Goal: Check status: Check status

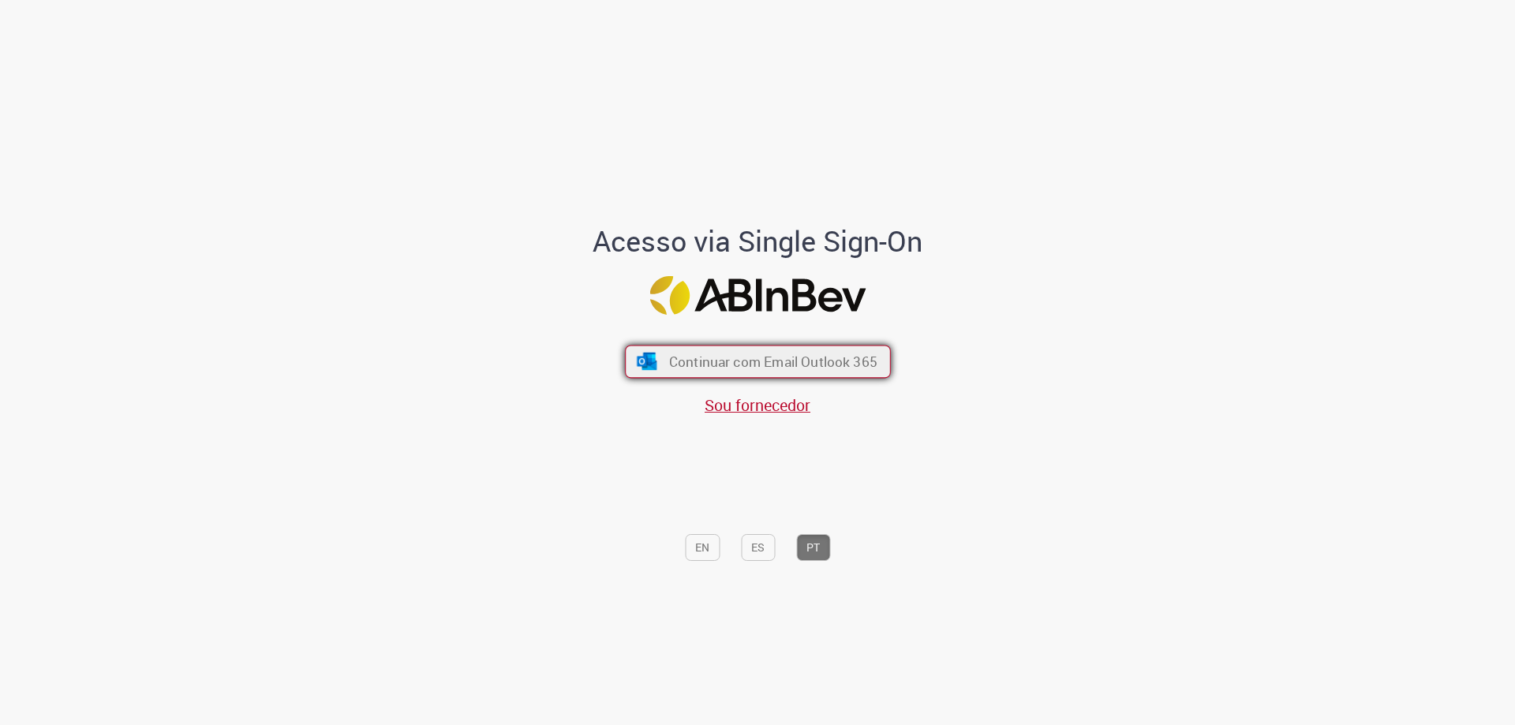
click at [851, 372] on button "Continuar com Email Outlook 365" at bounding box center [758, 362] width 266 height 33
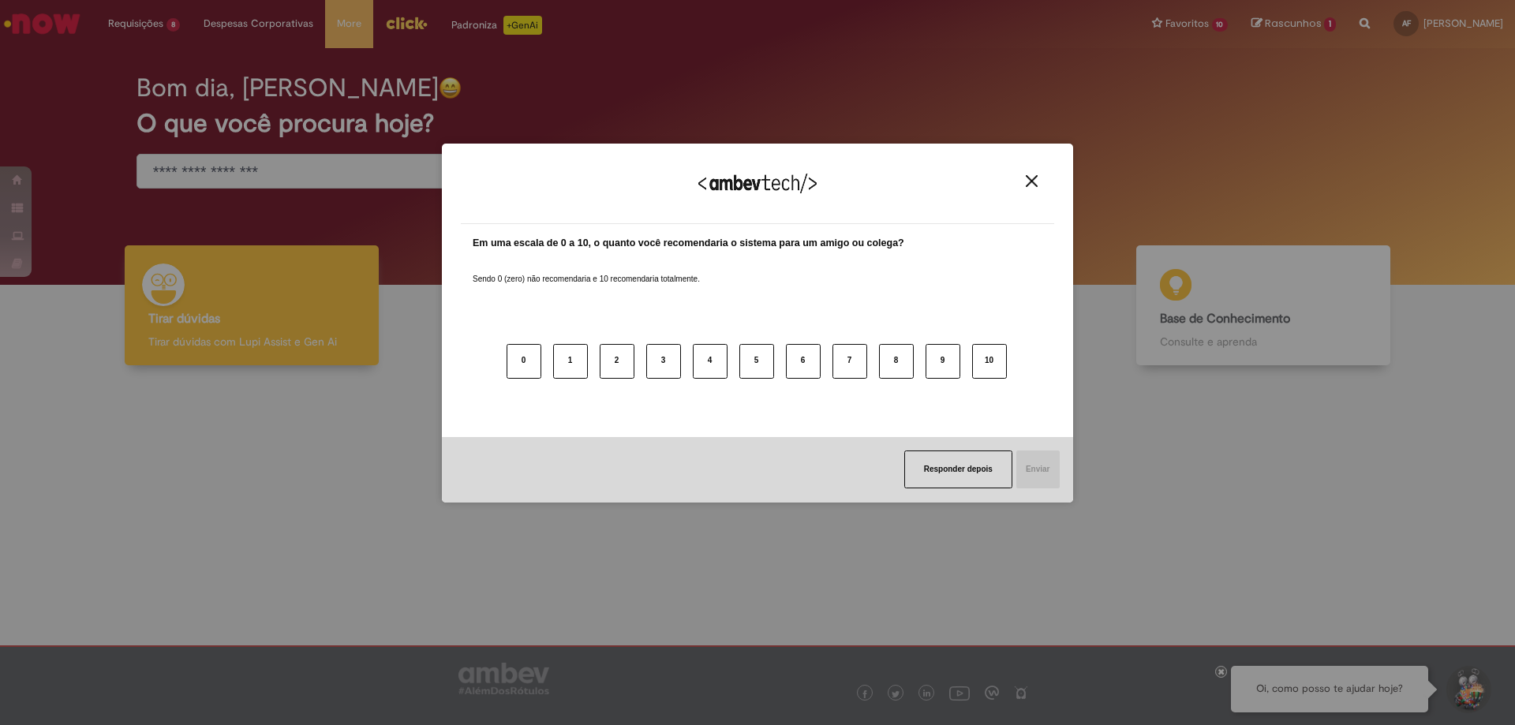
click at [1035, 185] on img "Close" at bounding box center [1032, 181] width 12 height 12
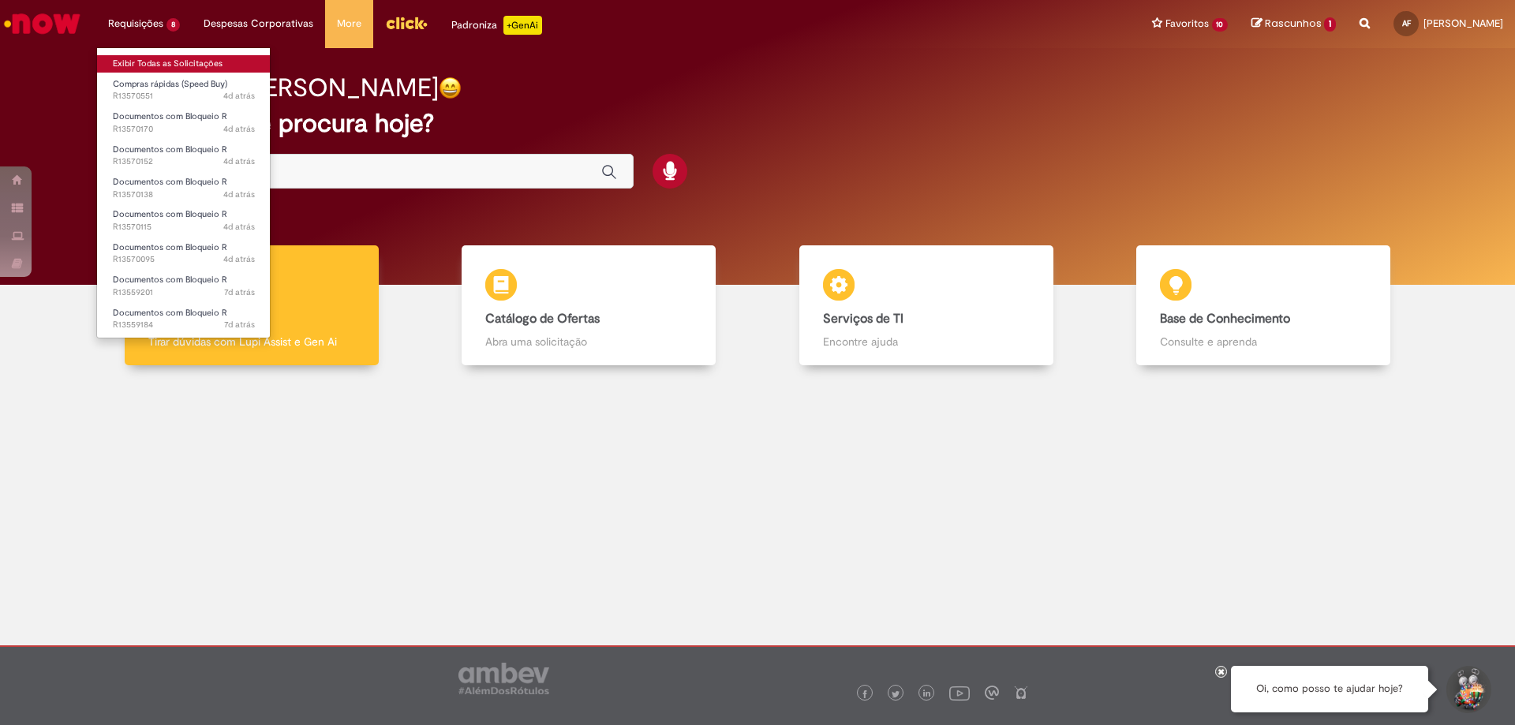
click at [172, 61] on link "Exibir Todas as Solicitações" at bounding box center [184, 63] width 174 height 17
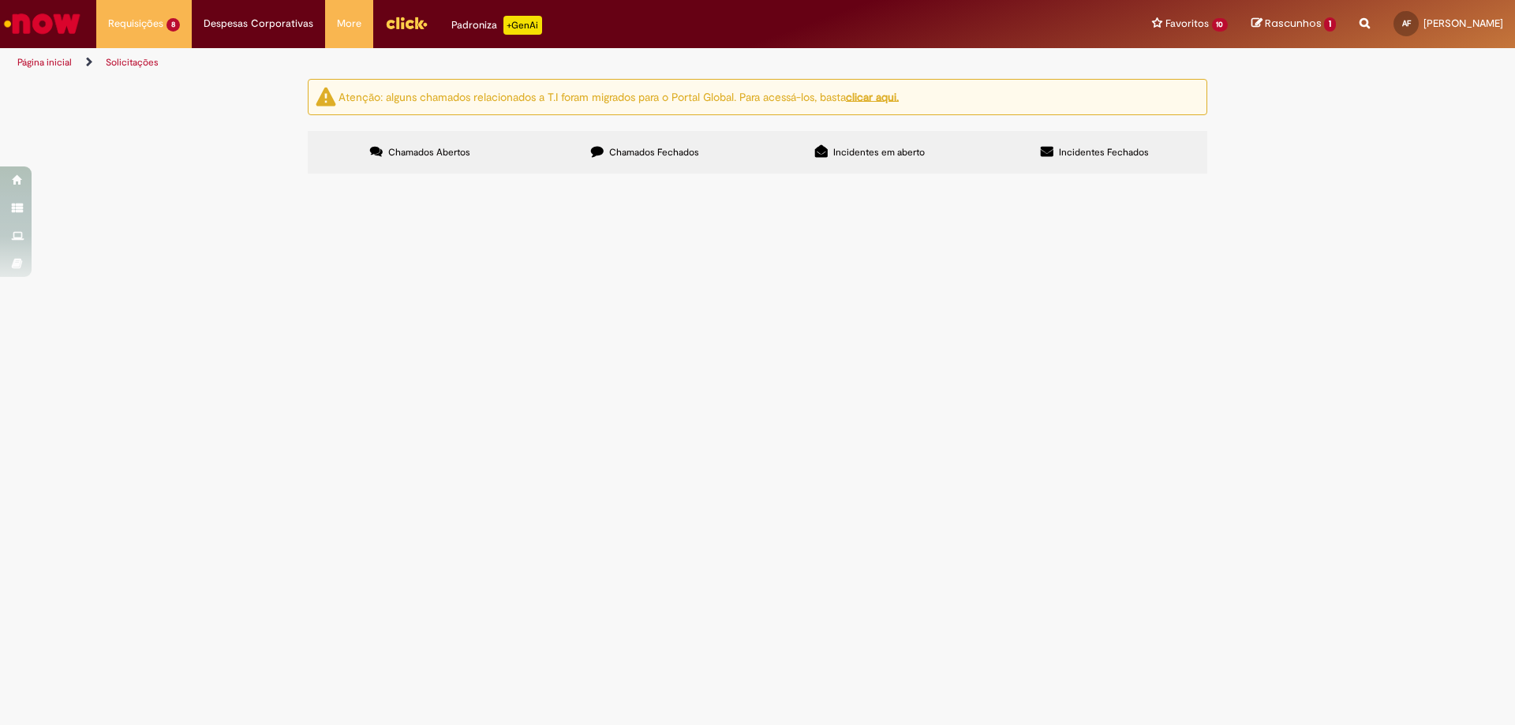
click at [0, 0] on span "Compras rápidas (Speed Buy)" at bounding box center [0, 0] width 0 height 0
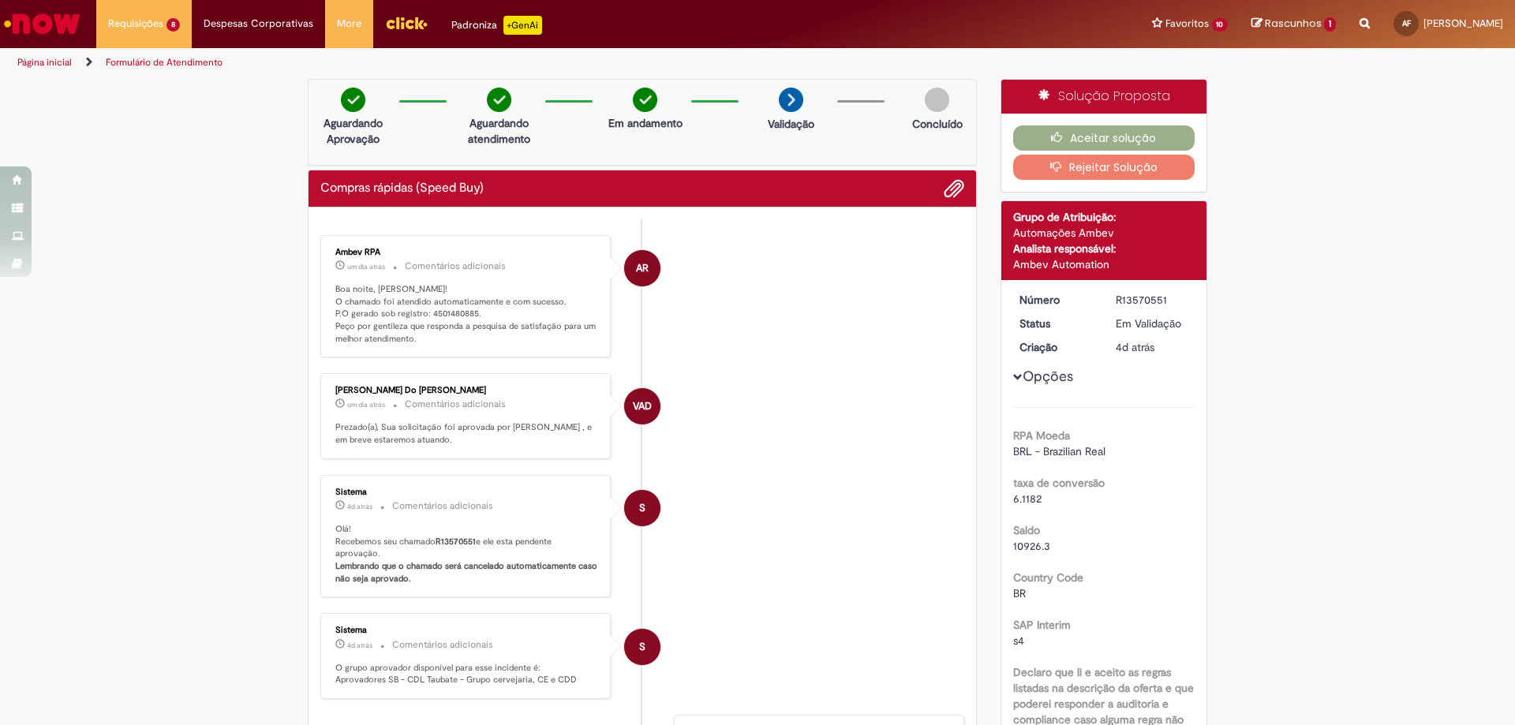
click at [450, 219] on ul "AR Ambev RPA um dia atrás um dia atrás Comentários adicionais Boa noite, [PERSO…" at bounding box center [642, 589] width 644 height 740
click at [458, 305] on p "Boa noite, [PERSON_NAME]! O chamado foi atendido automaticamente e com sucesso.…" at bounding box center [466, 314] width 263 height 62
click at [454, 308] on p "Boa noite, [PERSON_NAME]! O chamado foi atendido automaticamente e com sucesso.…" at bounding box center [466, 314] width 263 height 62
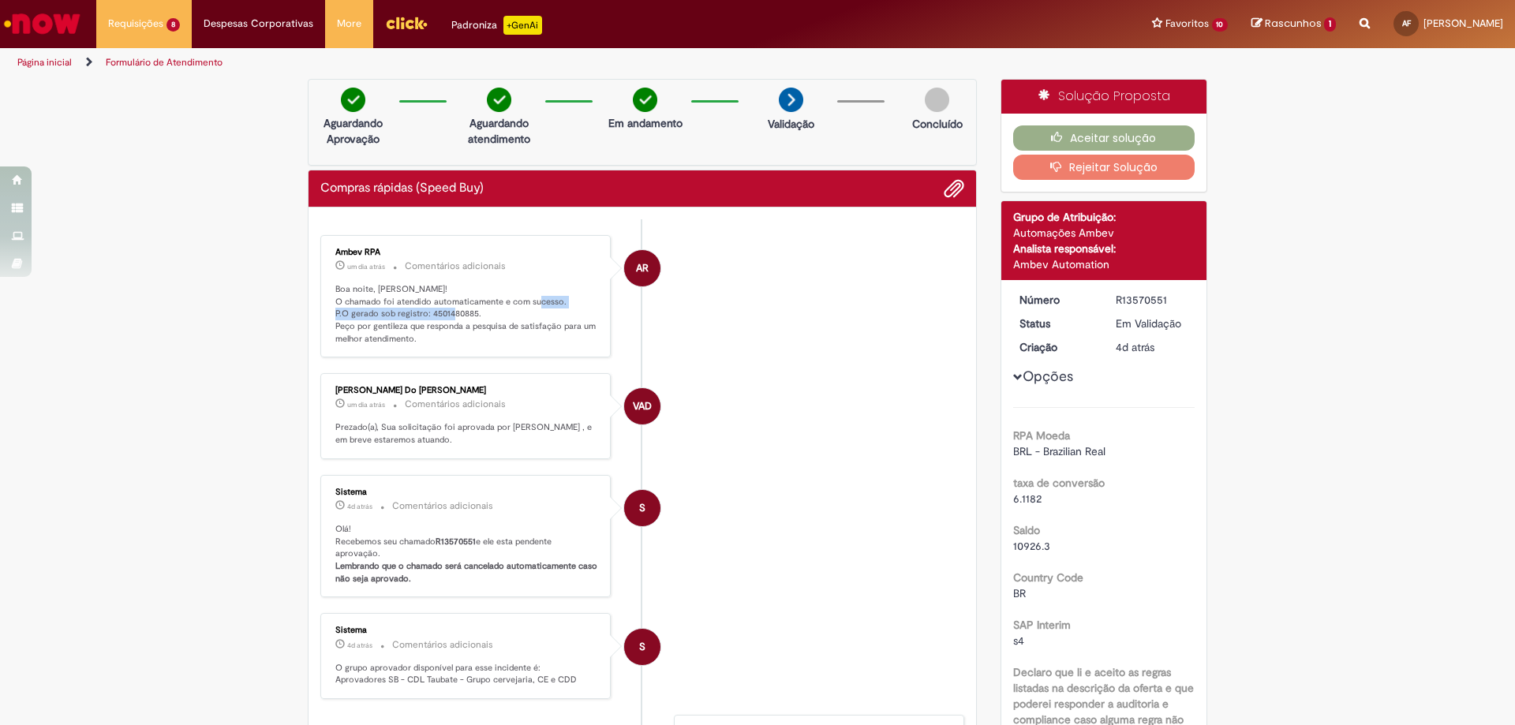
click at [454, 308] on p "Boa noite, [PERSON_NAME]! O chamado foi atendido automaticamente e com sucesso.…" at bounding box center [466, 314] width 263 height 62
click at [502, 319] on p "Boa noite, [PERSON_NAME]! O chamado foi atendido automaticamente e com sucesso.…" at bounding box center [466, 314] width 263 height 62
click at [443, 314] on p "Boa noite, [PERSON_NAME]! O chamado foi atendido automaticamente e com sucesso.…" at bounding box center [466, 314] width 263 height 62
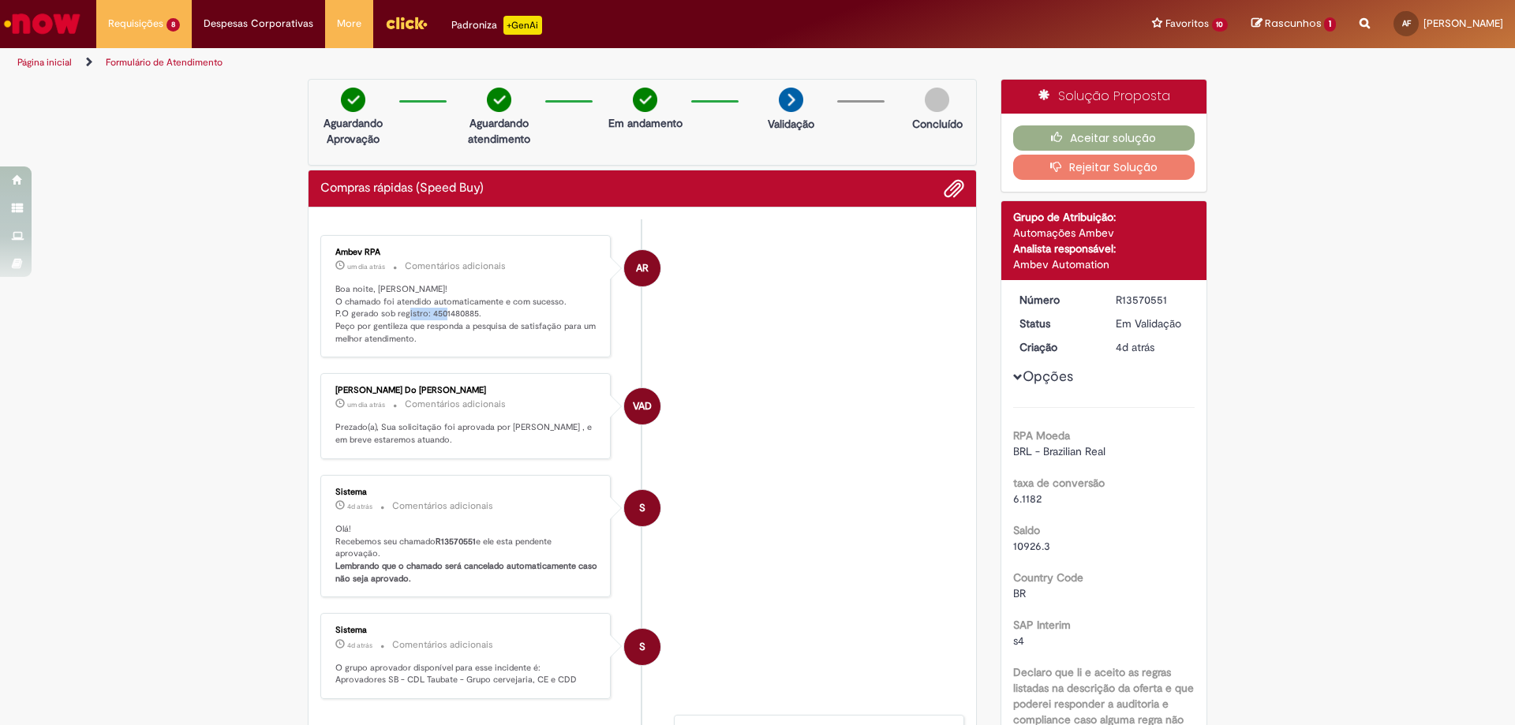
copy p "4501480885"
click at [1052, 141] on icon "button" at bounding box center [1060, 137] width 19 height 11
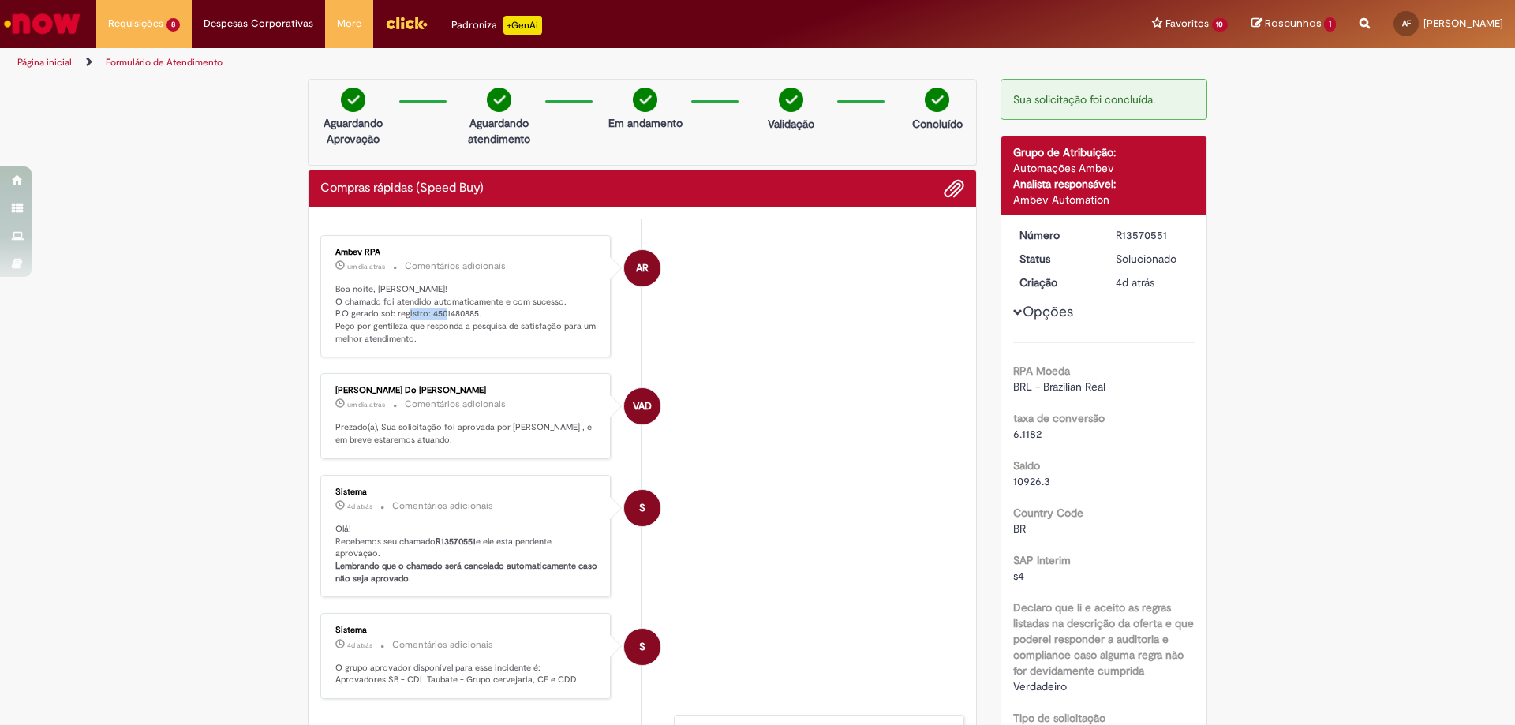
copy p "4501480885"
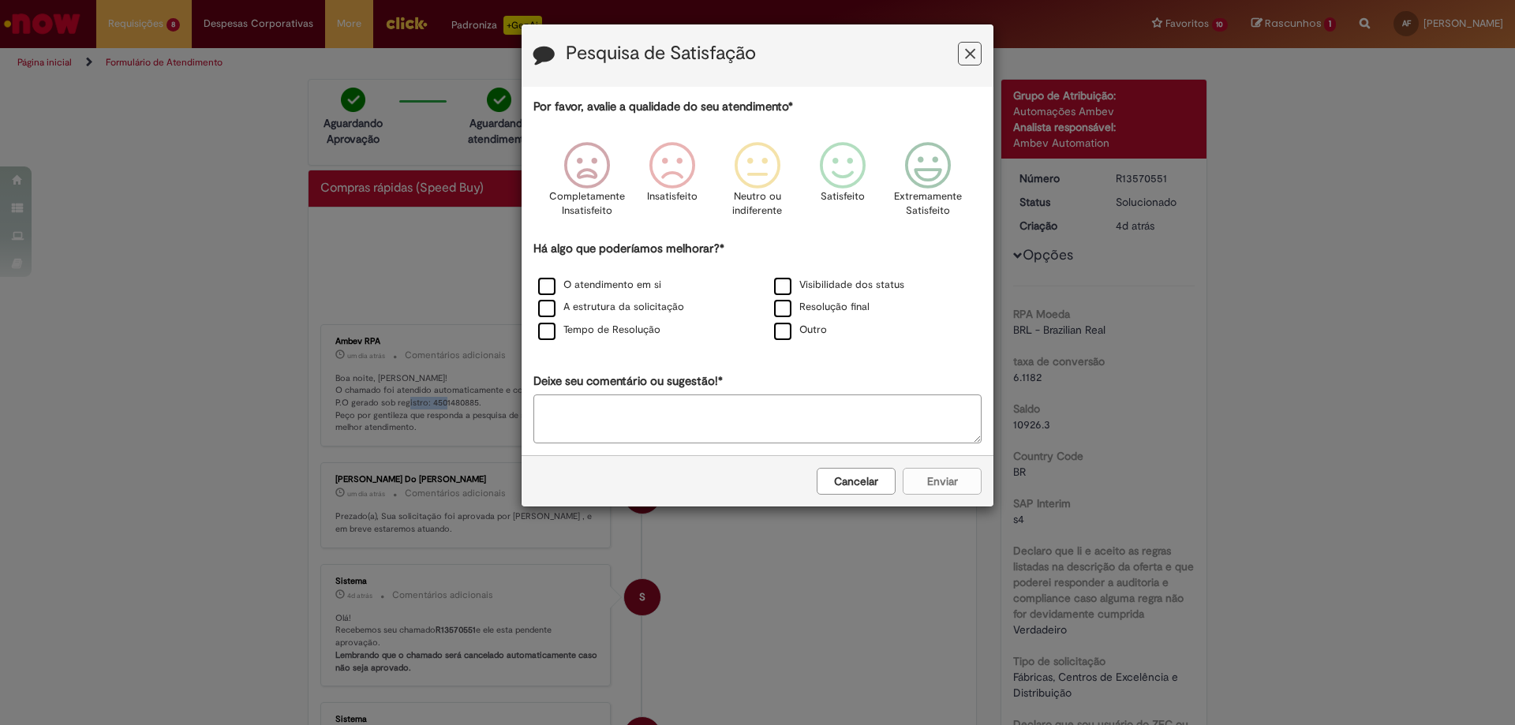
click at [968, 55] on icon "Feedback" at bounding box center [970, 54] width 10 height 17
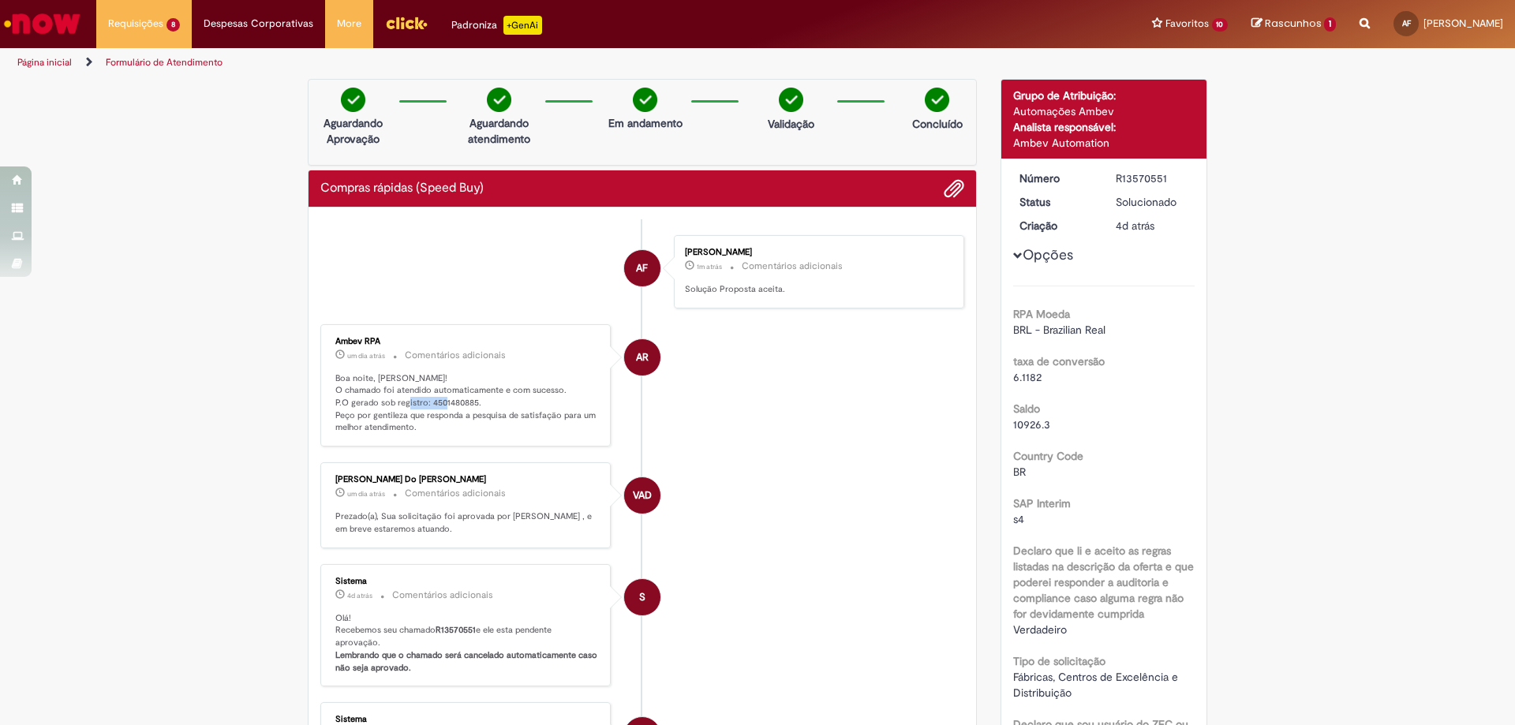
copy p "4501480885"
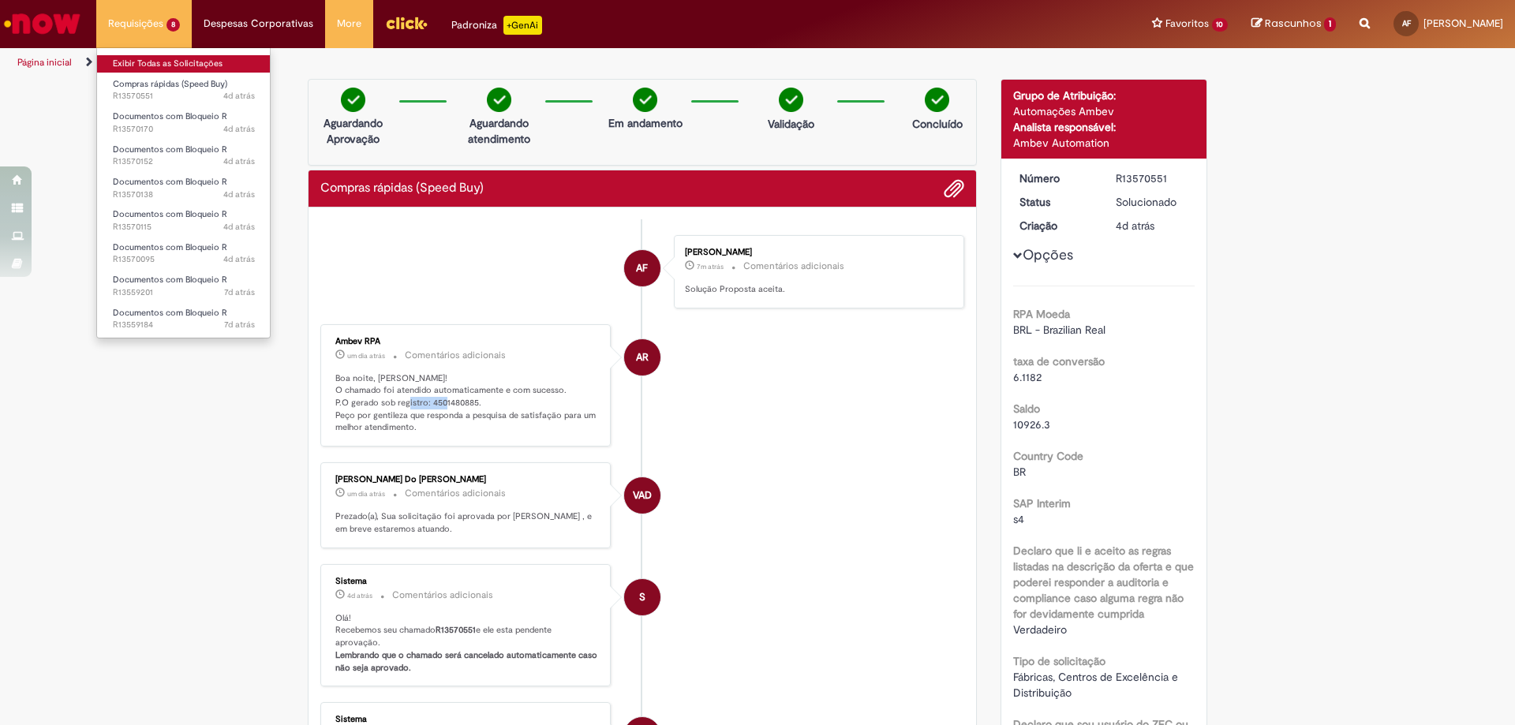
click at [175, 69] on link "Exibir Todas as Solicitações" at bounding box center [184, 63] width 174 height 17
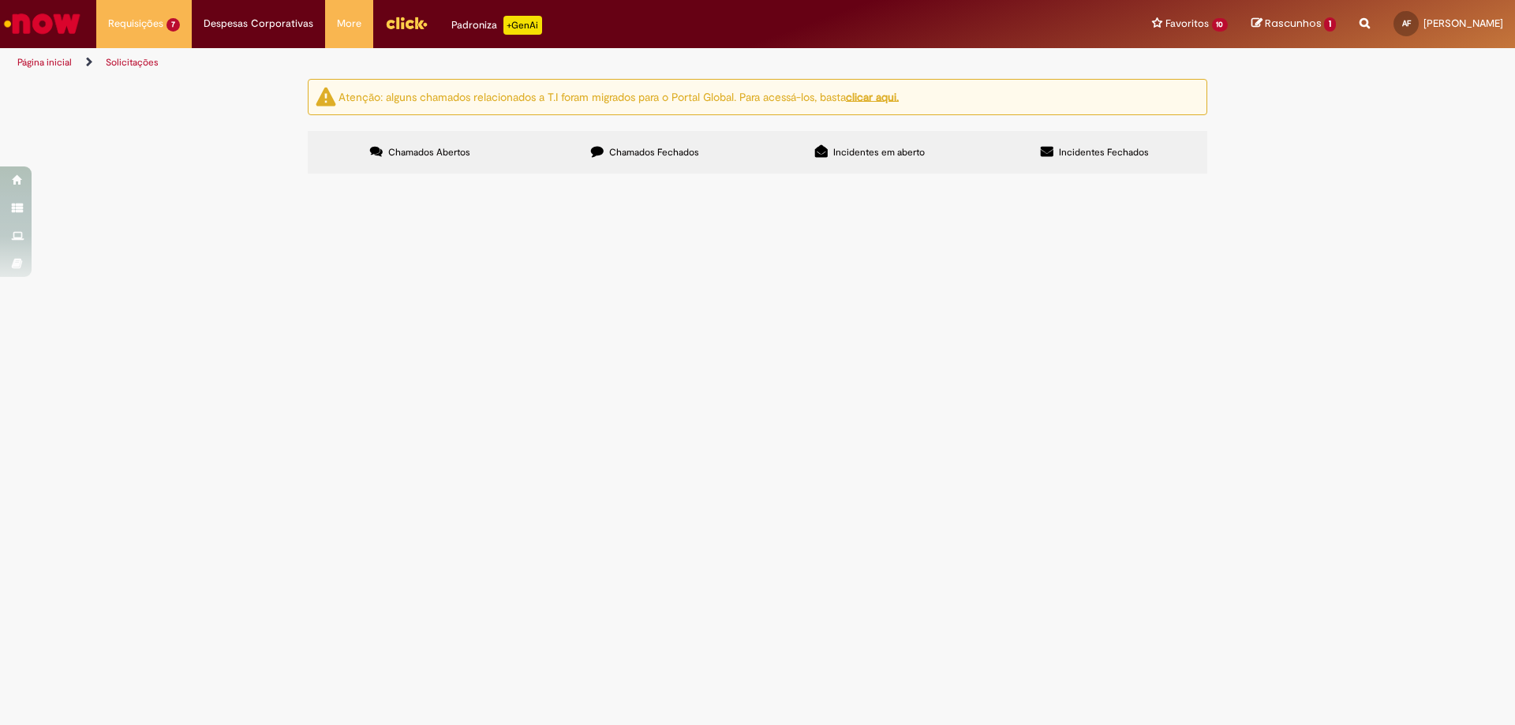
click at [0, 0] on span "Desbloqueio R da NF 38969-1 de TRANSPORTES IMEDIATO S/A" at bounding box center [0, 0] width 0 height 0
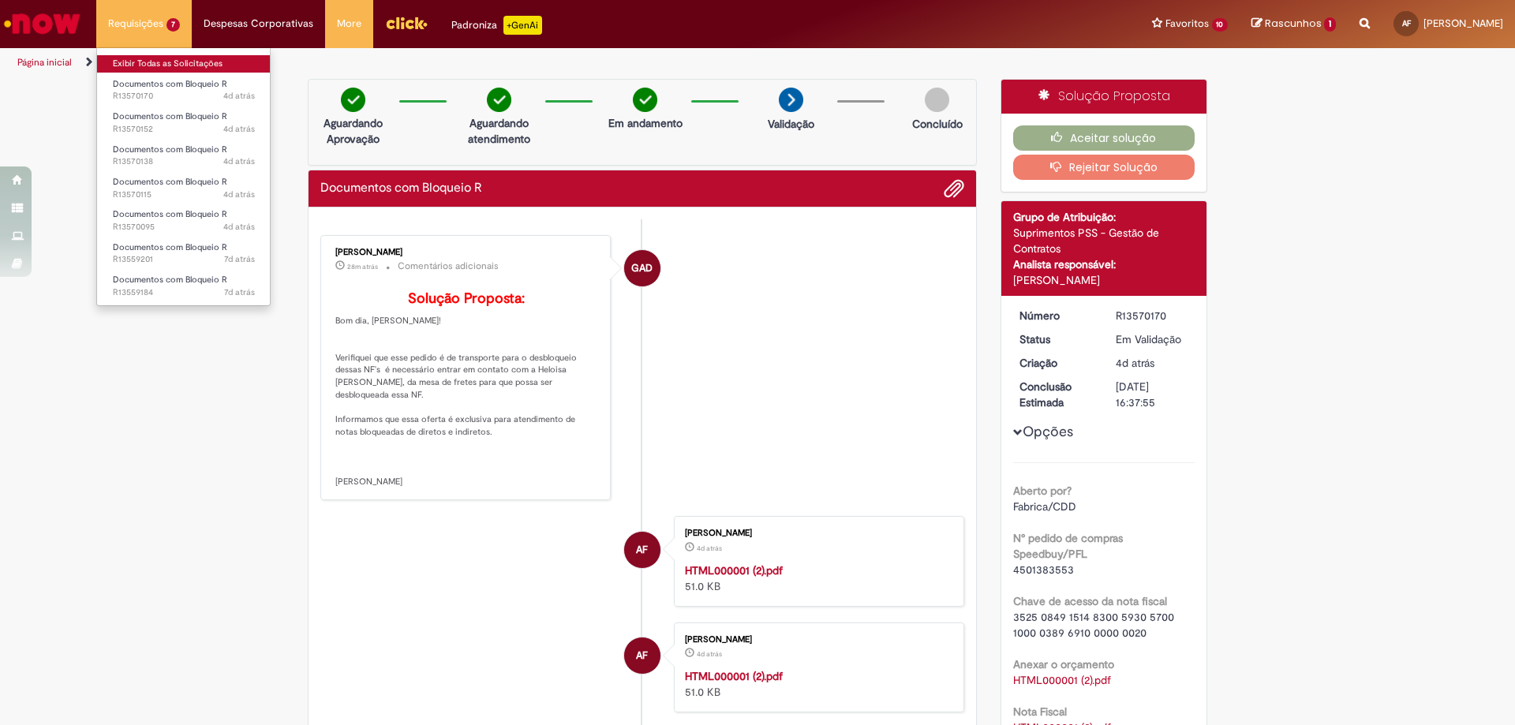
click at [175, 57] on link "Exibir Todas as Solicitações" at bounding box center [184, 63] width 174 height 17
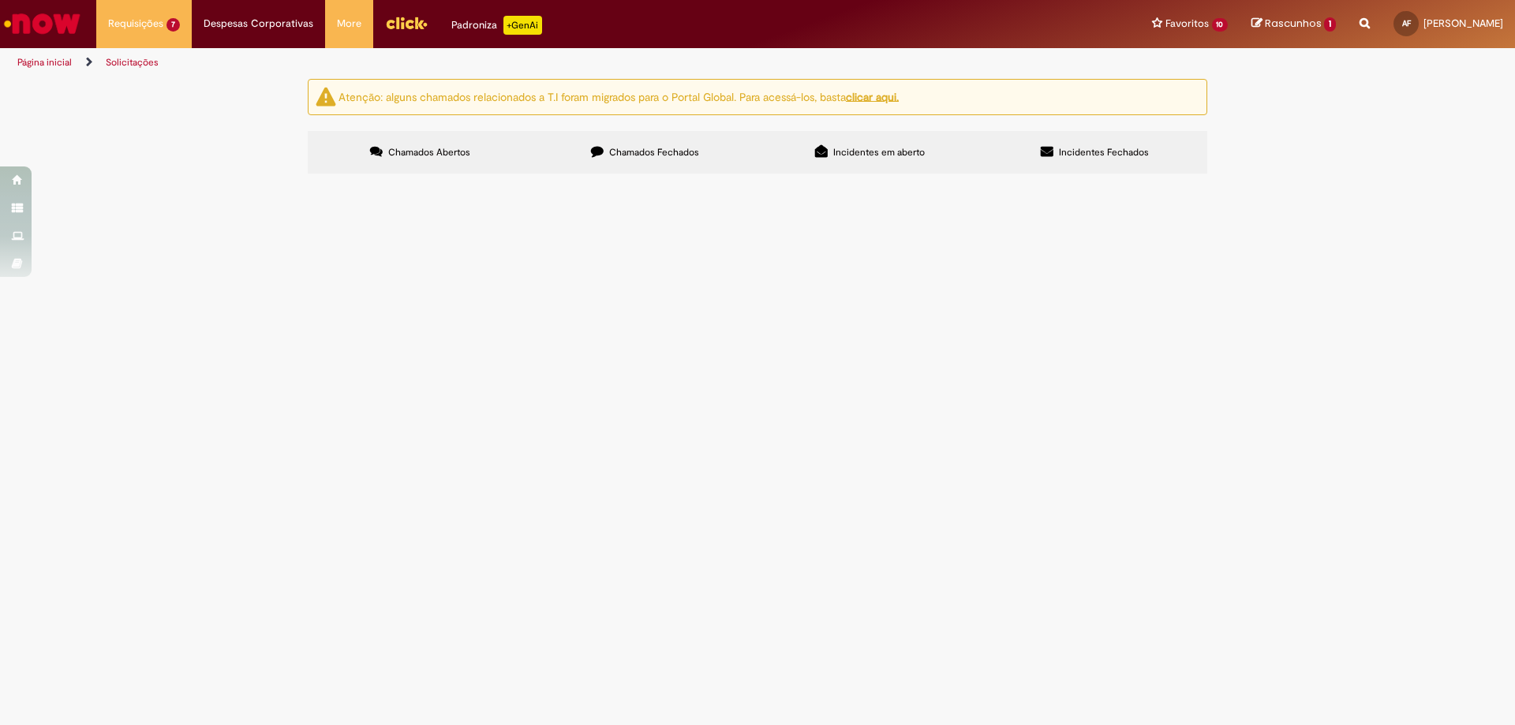
click at [0, 0] on span "Desbloqueio R de NF 36310-1 de TRANSPORTES IMEDIATO S/A" at bounding box center [0, 0] width 0 height 0
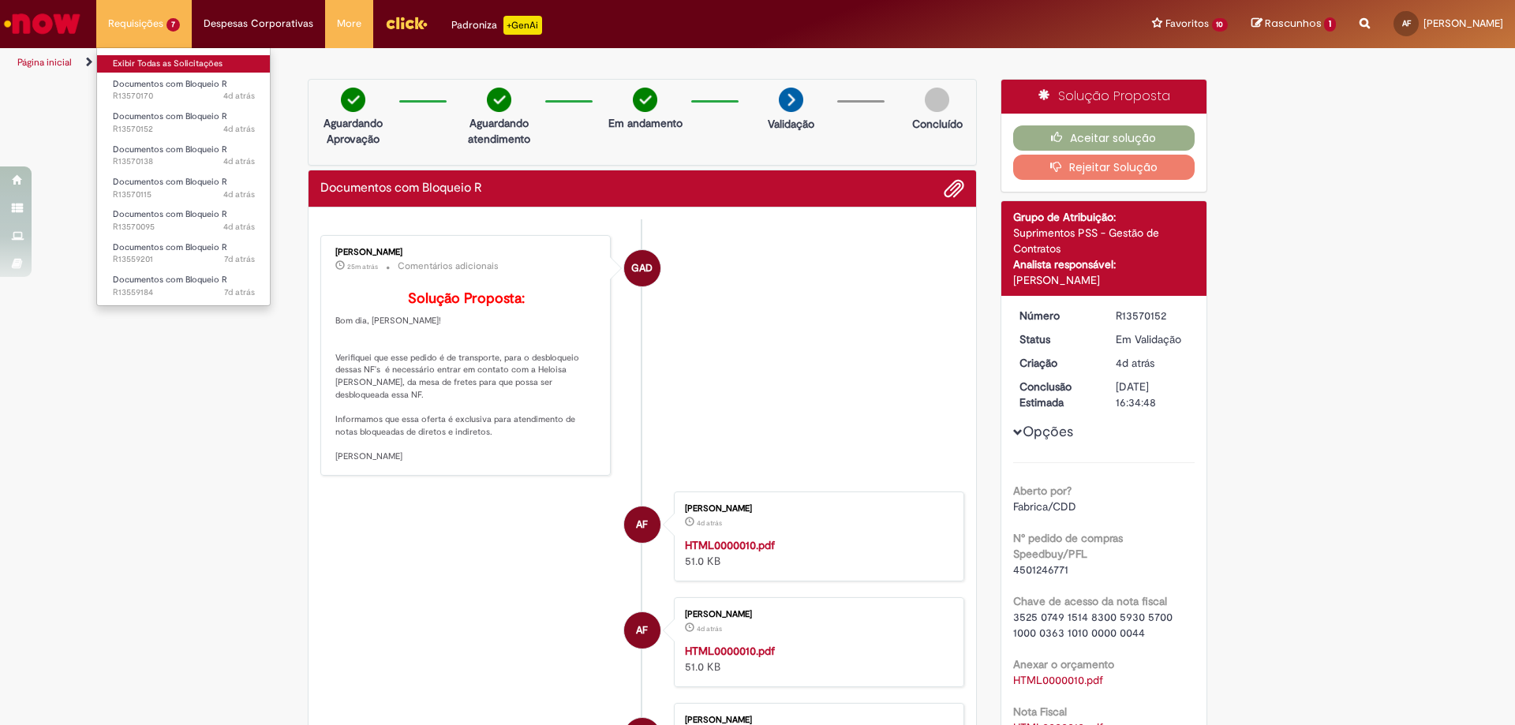
click at [158, 62] on link "Exibir Todas as Solicitações" at bounding box center [184, 63] width 174 height 17
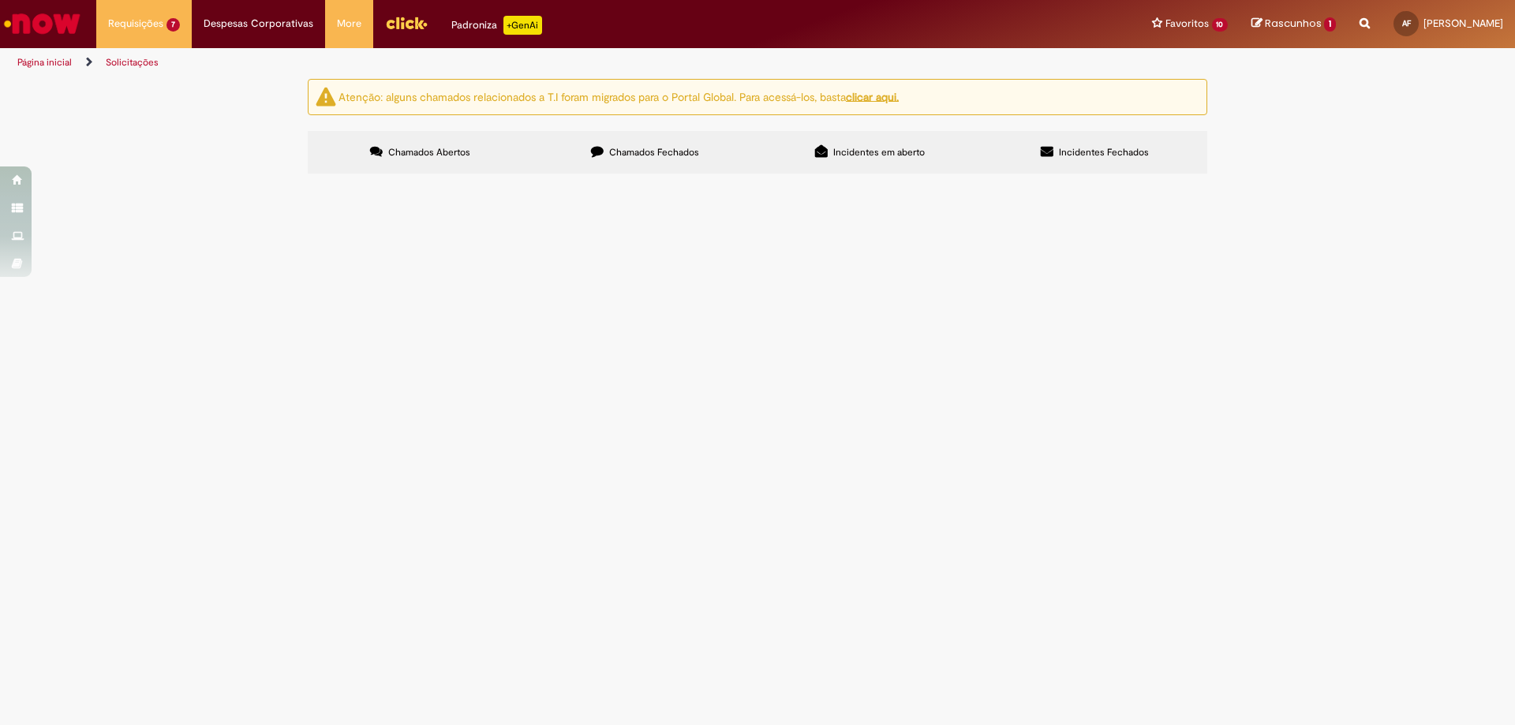
click at [0, 0] on span "Desbloqueio R da NF 134 de [PERSON_NAME]" at bounding box center [0, 0] width 0 height 0
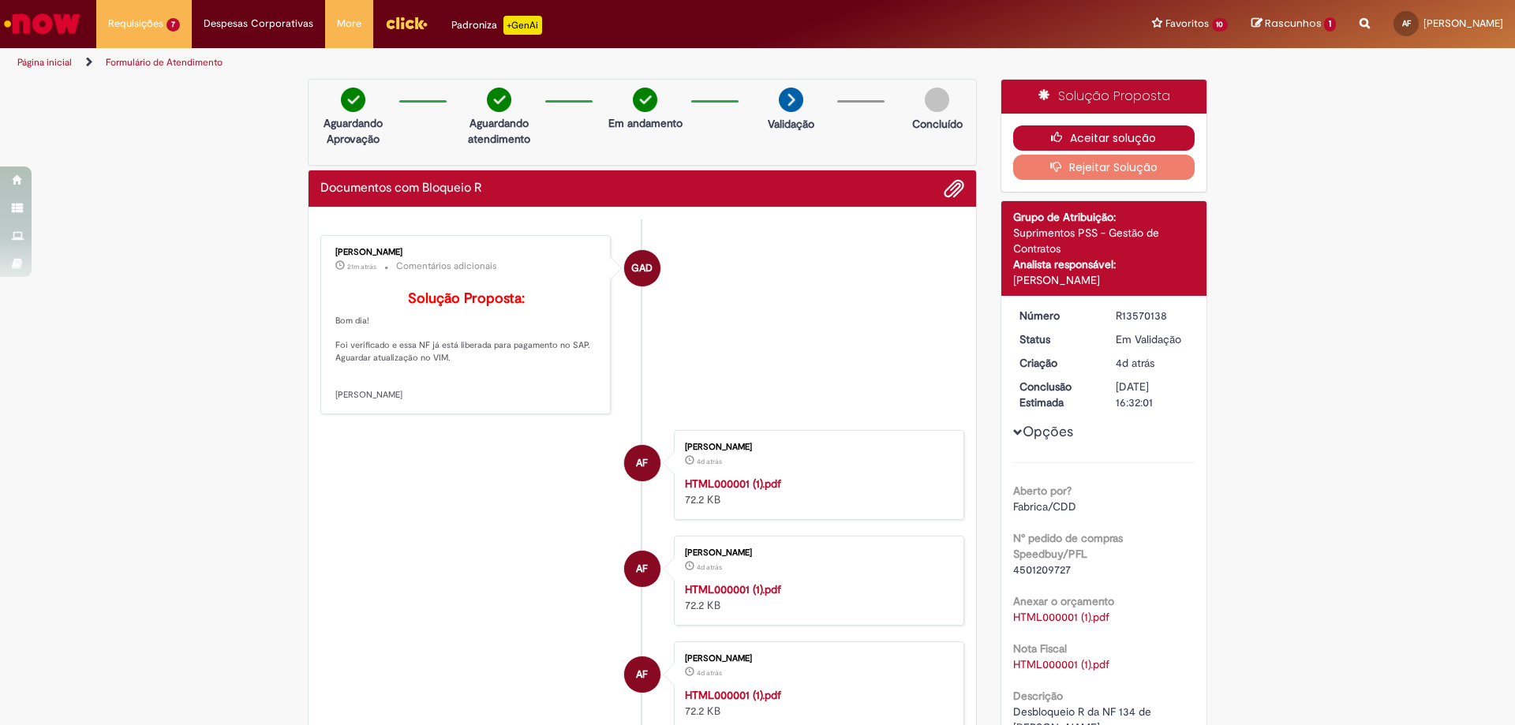
click at [1079, 133] on button "Aceitar solução" at bounding box center [1104, 137] width 182 height 25
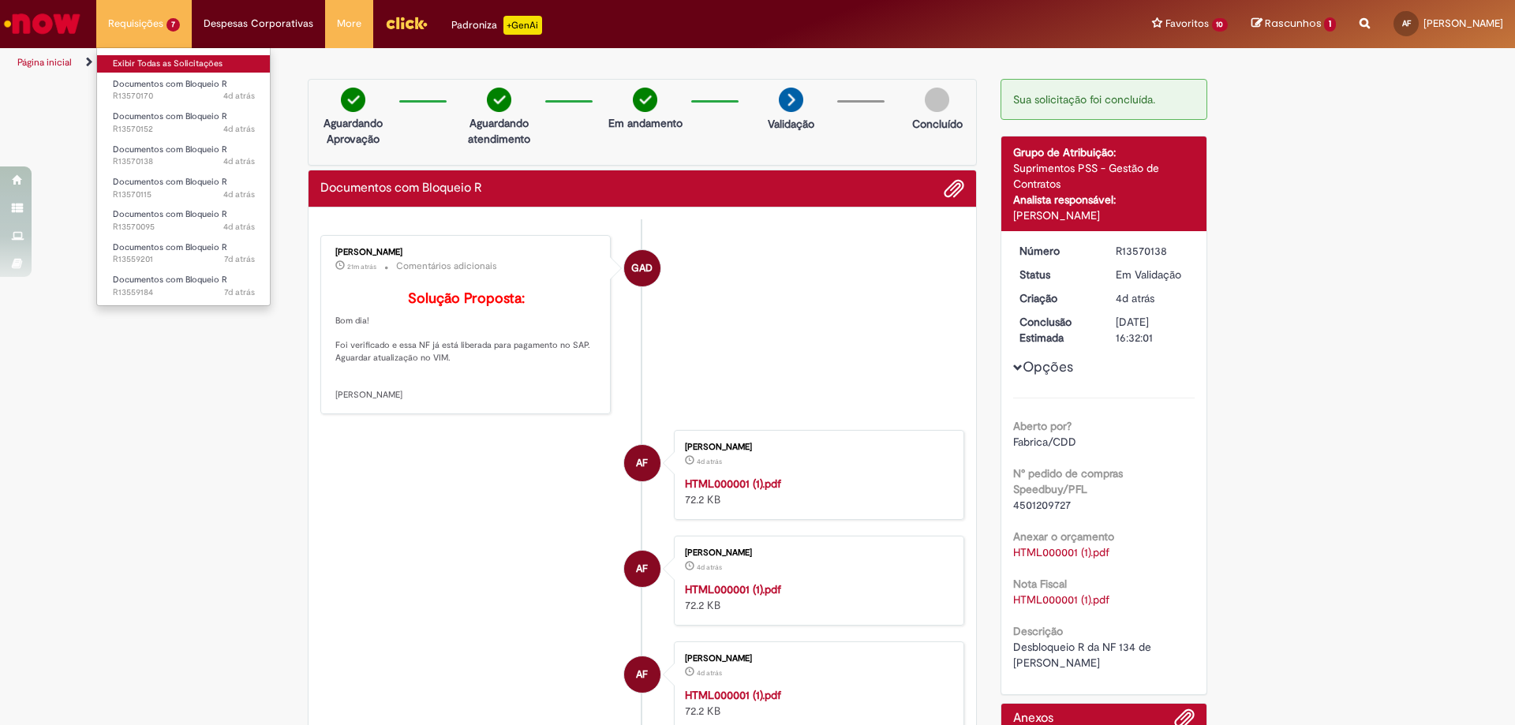
click at [178, 62] on link "Exibir Todas as Solicitações" at bounding box center [184, 63] width 174 height 17
click at [170, 55] on link "Exibir Todas as Solicitações" at bounding box center [184, 63] width 174 height 17
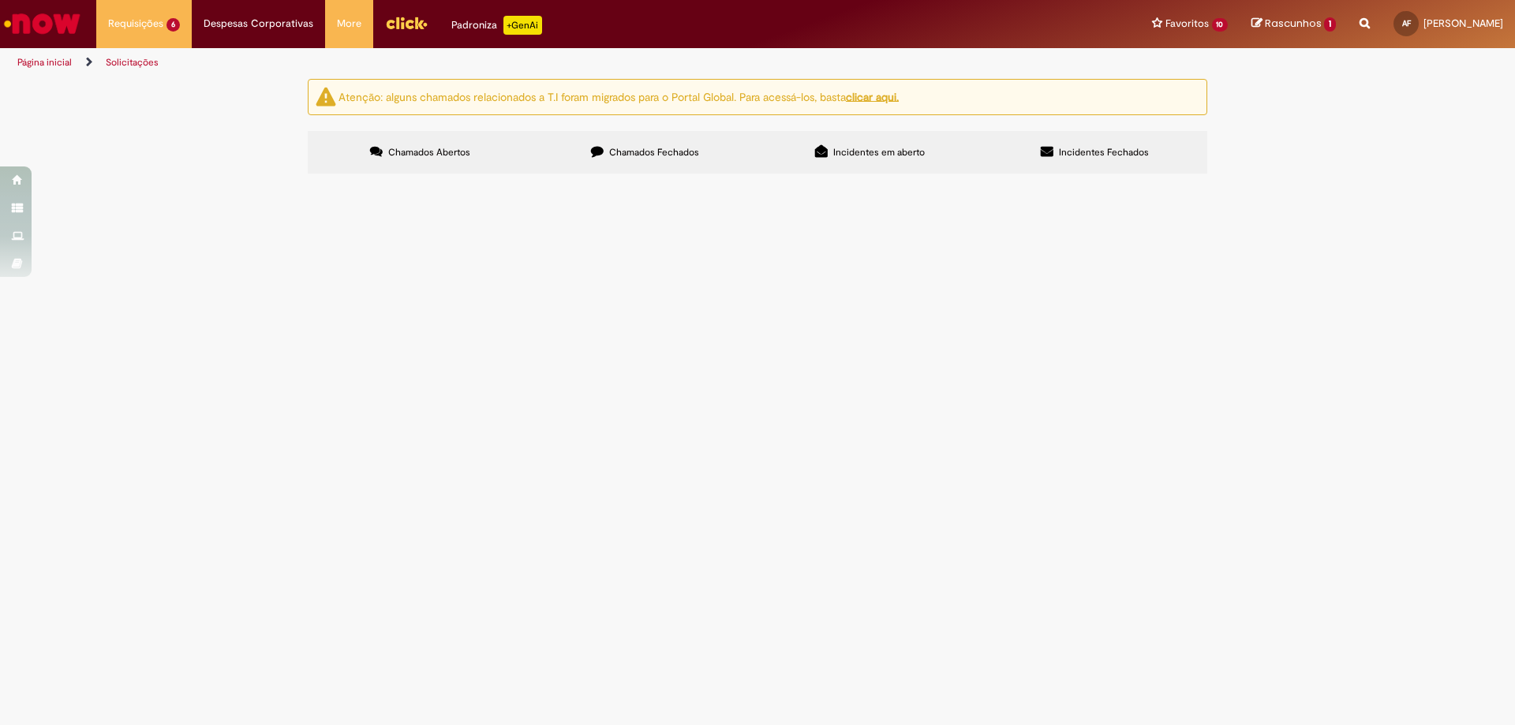
click at [0, 0] on span "Desbloqueio R para NF 512982-2 de TRANSPORTES IMEDIATO LTDA" at bounding box center [0, 0] width 0 height 0
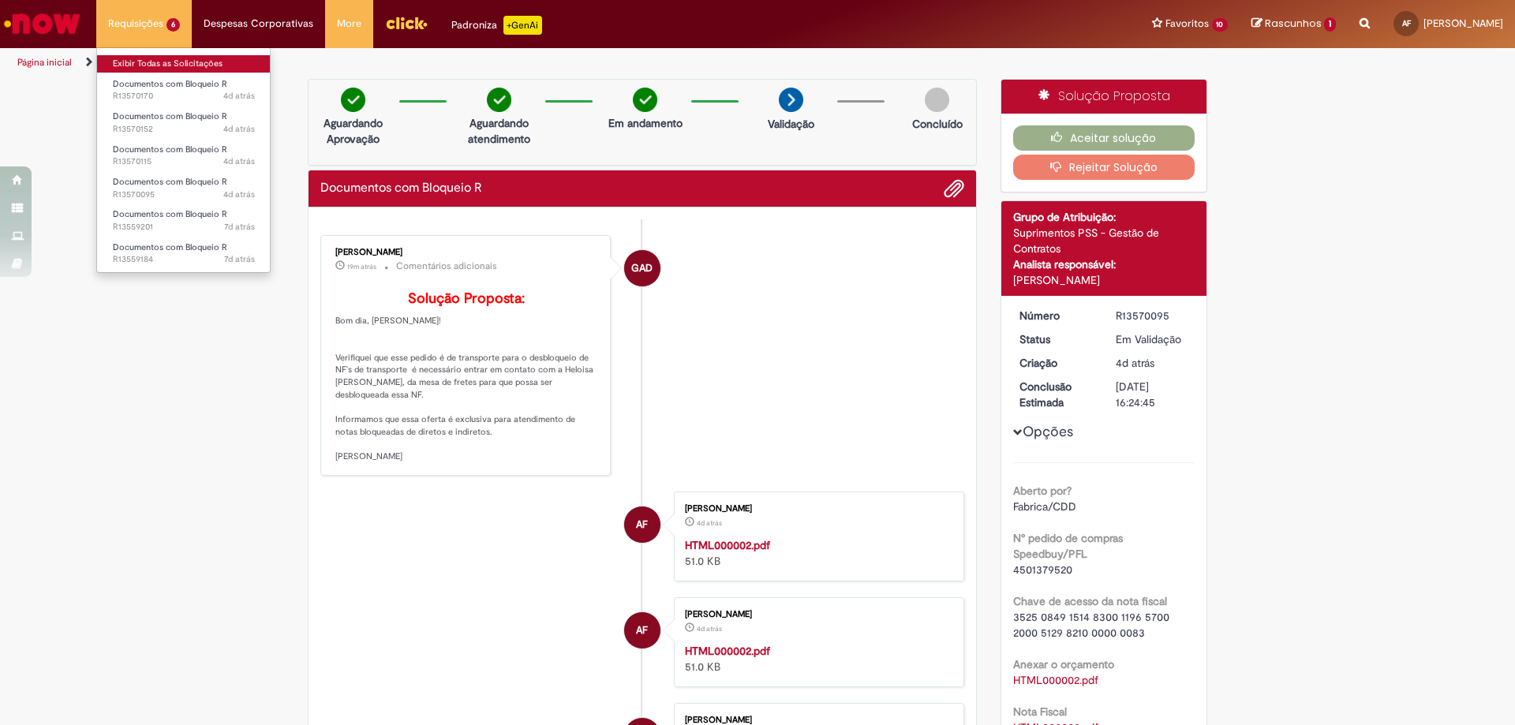
click at [159, 65] on link "Exibir Todas as Solicitações" at bounding box center [184, 63] width 174 height 17
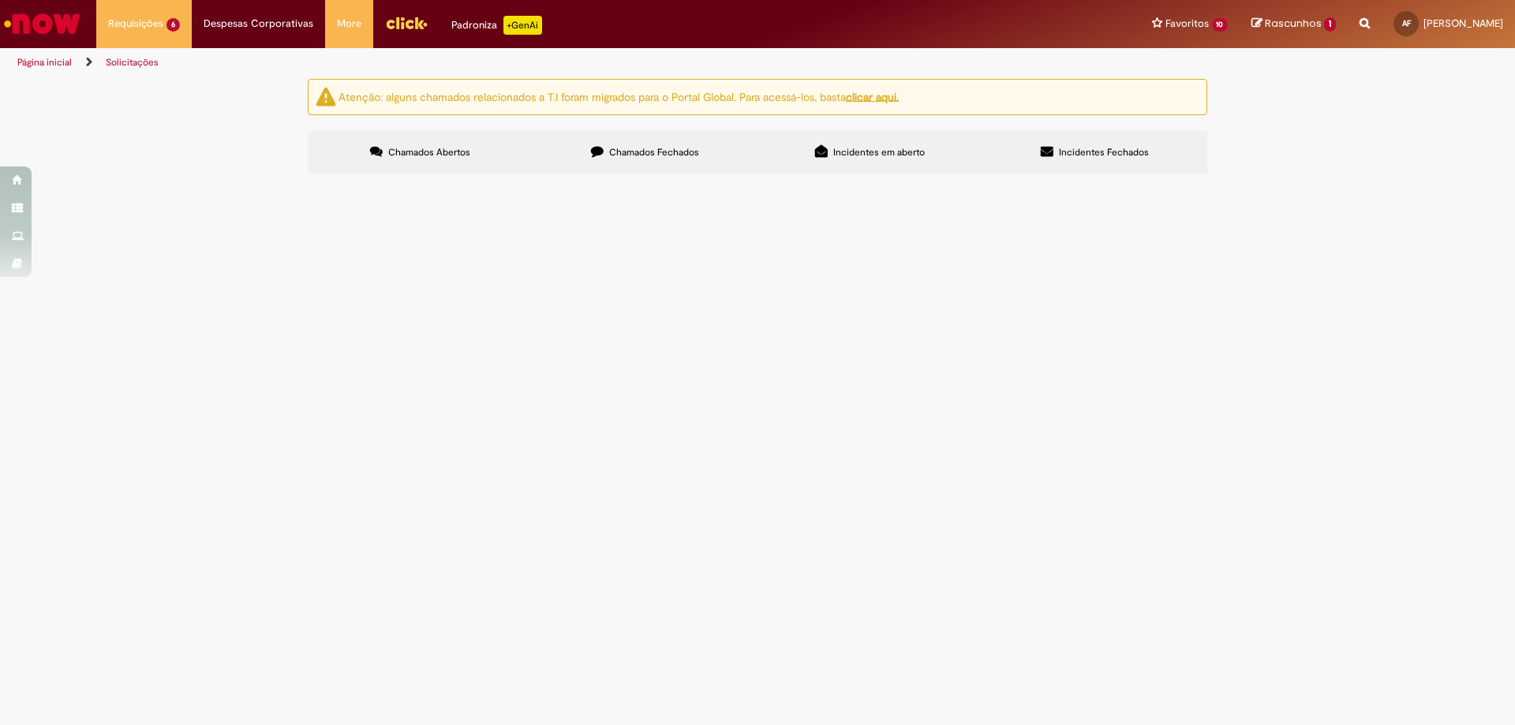
click at [0, 0] on span "Desbloqueio R Nacional Gás NF 492660-1" at bounding box center [0, 0] width 0 height 0
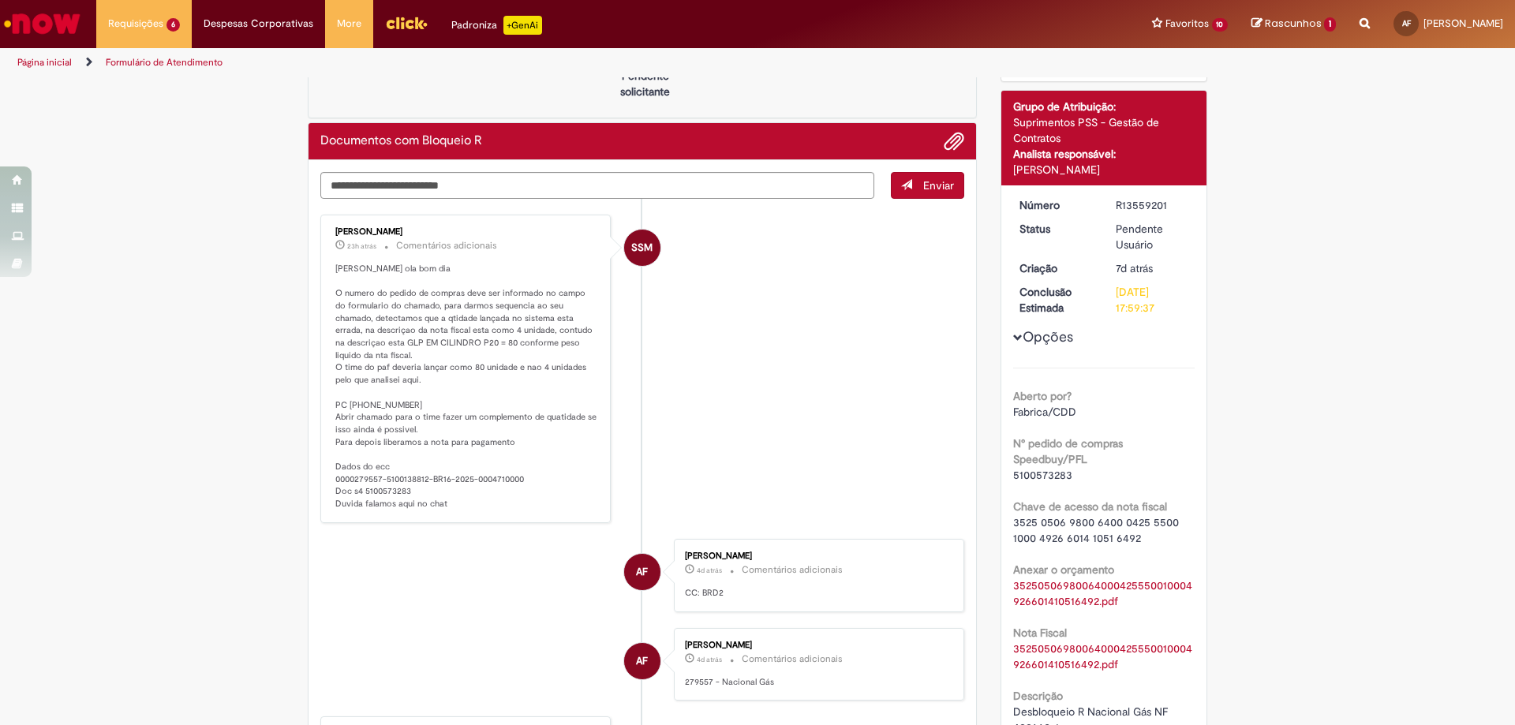
scroll to position [158, 0]
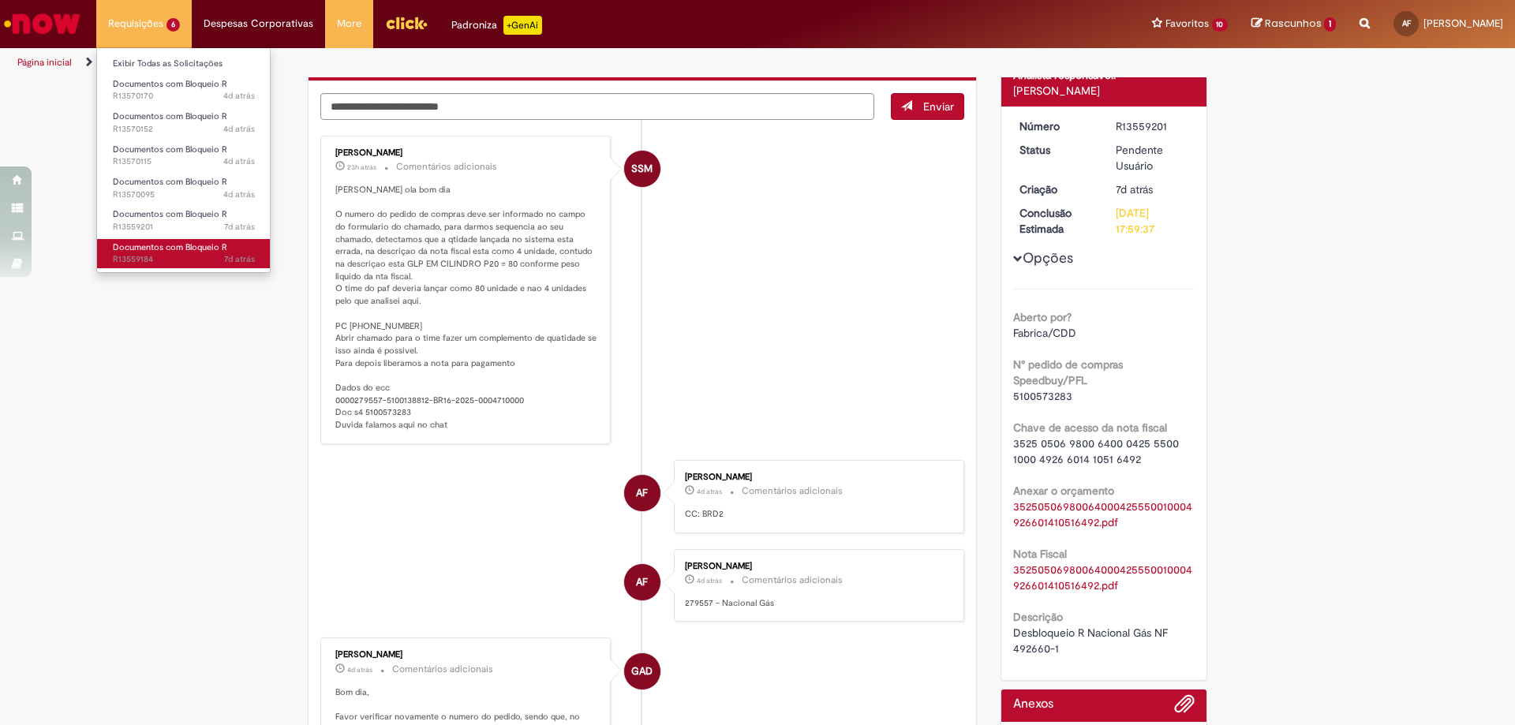
click at [186, 256] on span "7d atrás 7 dias atrás R13559184" at bounding box center [184, 259] width 142 height 13
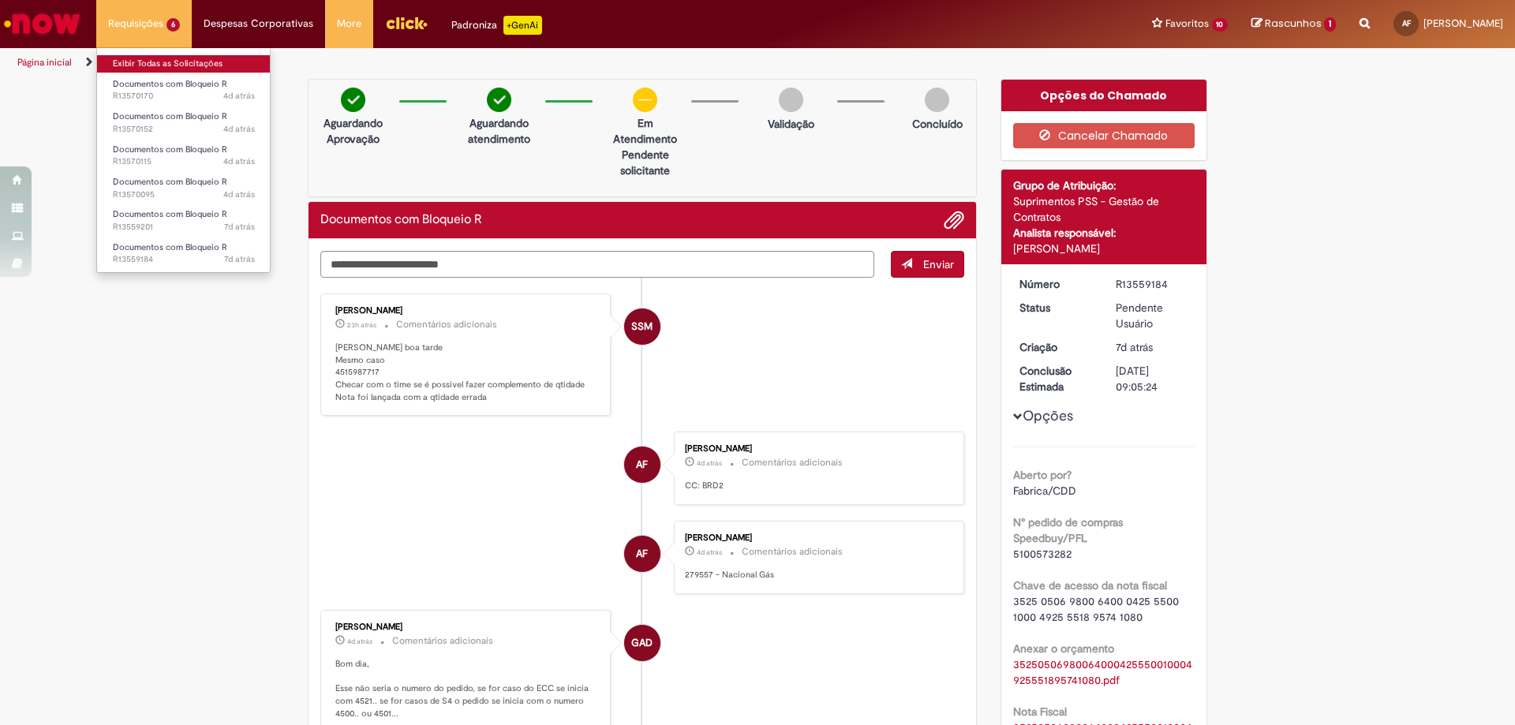
click at [160, 69] on link "Exibir Todas as Solicitações" at bounding box center [184, 63] width 174 height 17
